Goal: Transaction & Acquisition: Obtain resource

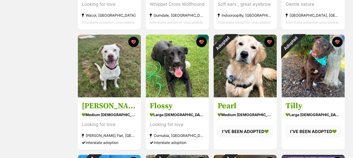
scroll to position [183, 0]
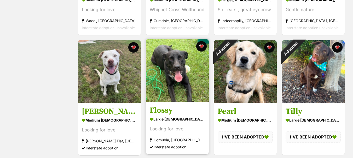
click at [180, 61] on img at bounding box center [177, 70] width 63 height 63
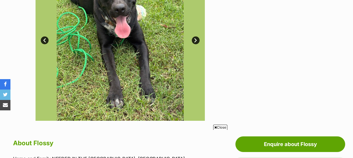
scroll to position [104, 0]
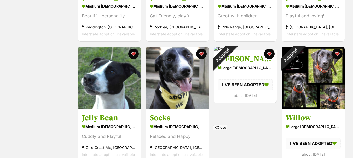
scroll to position [548, 0]
